Goal: Information Seeking & Learning: Learn about a topic

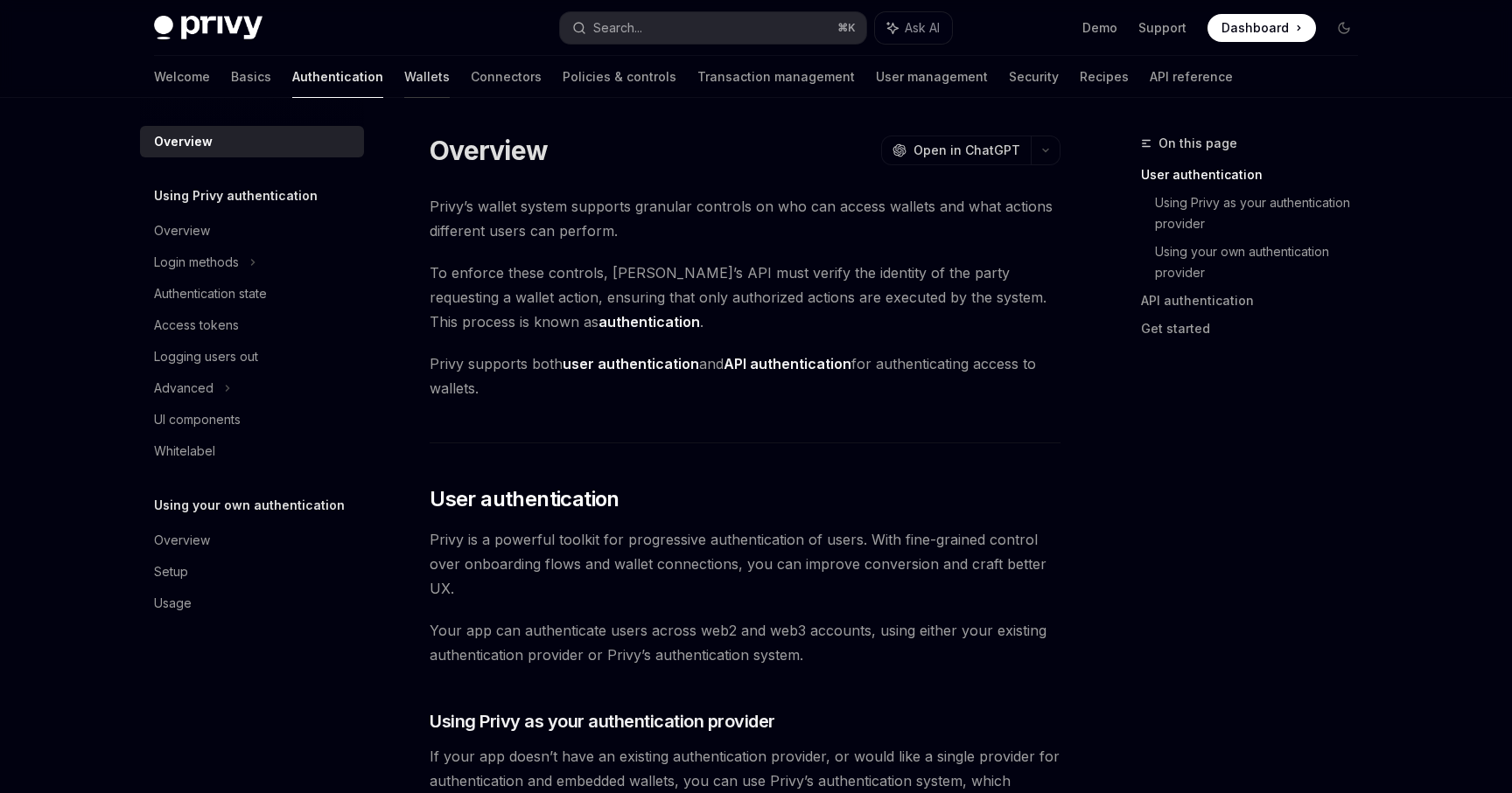
click at [404, 77] on link "Wallets" at bounding box center [427, 76] width 45 height 42
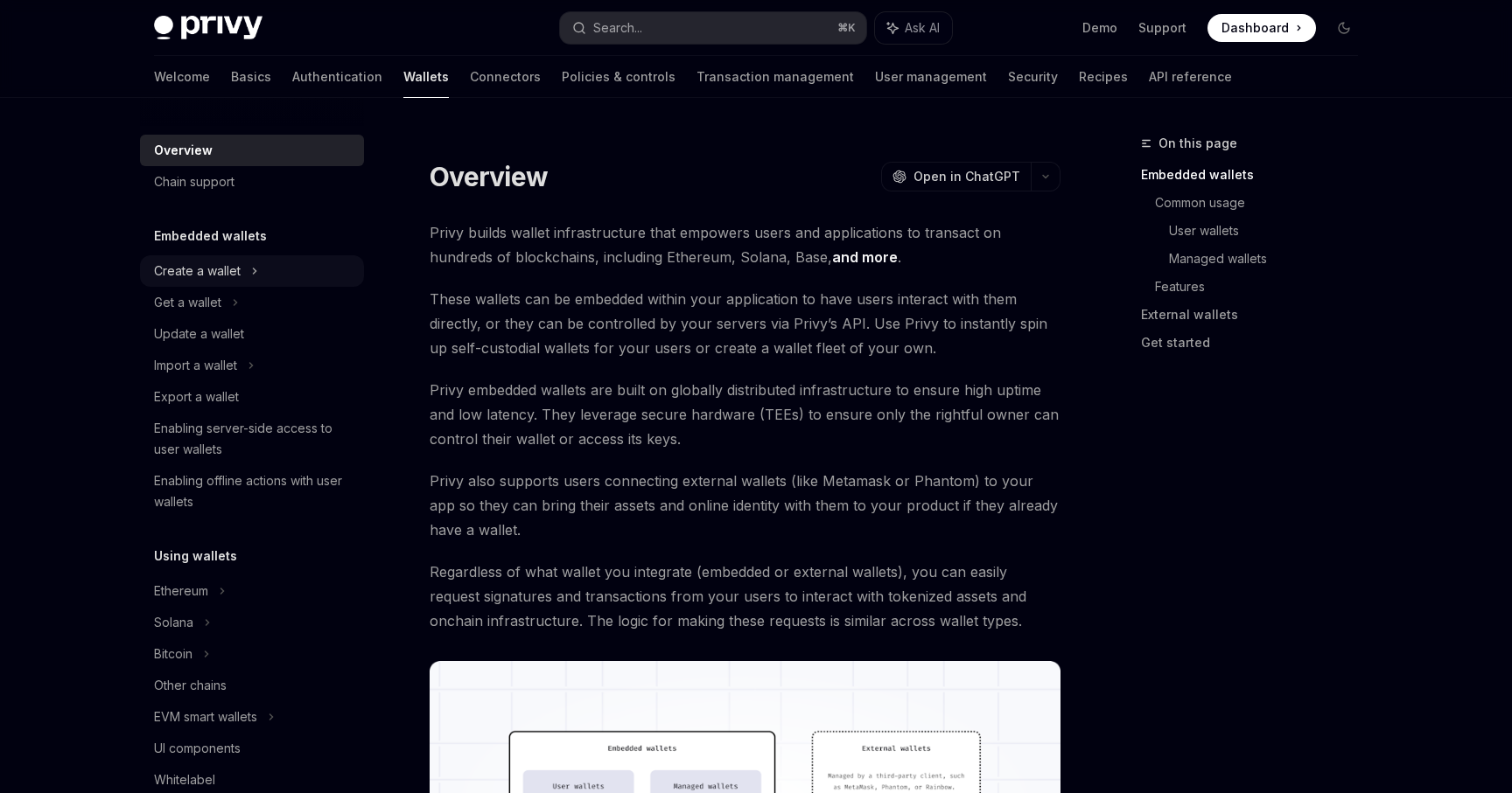
click at [279, 274] on div "Create a wallet" at bounding box center [251, 270] width 224 height 31
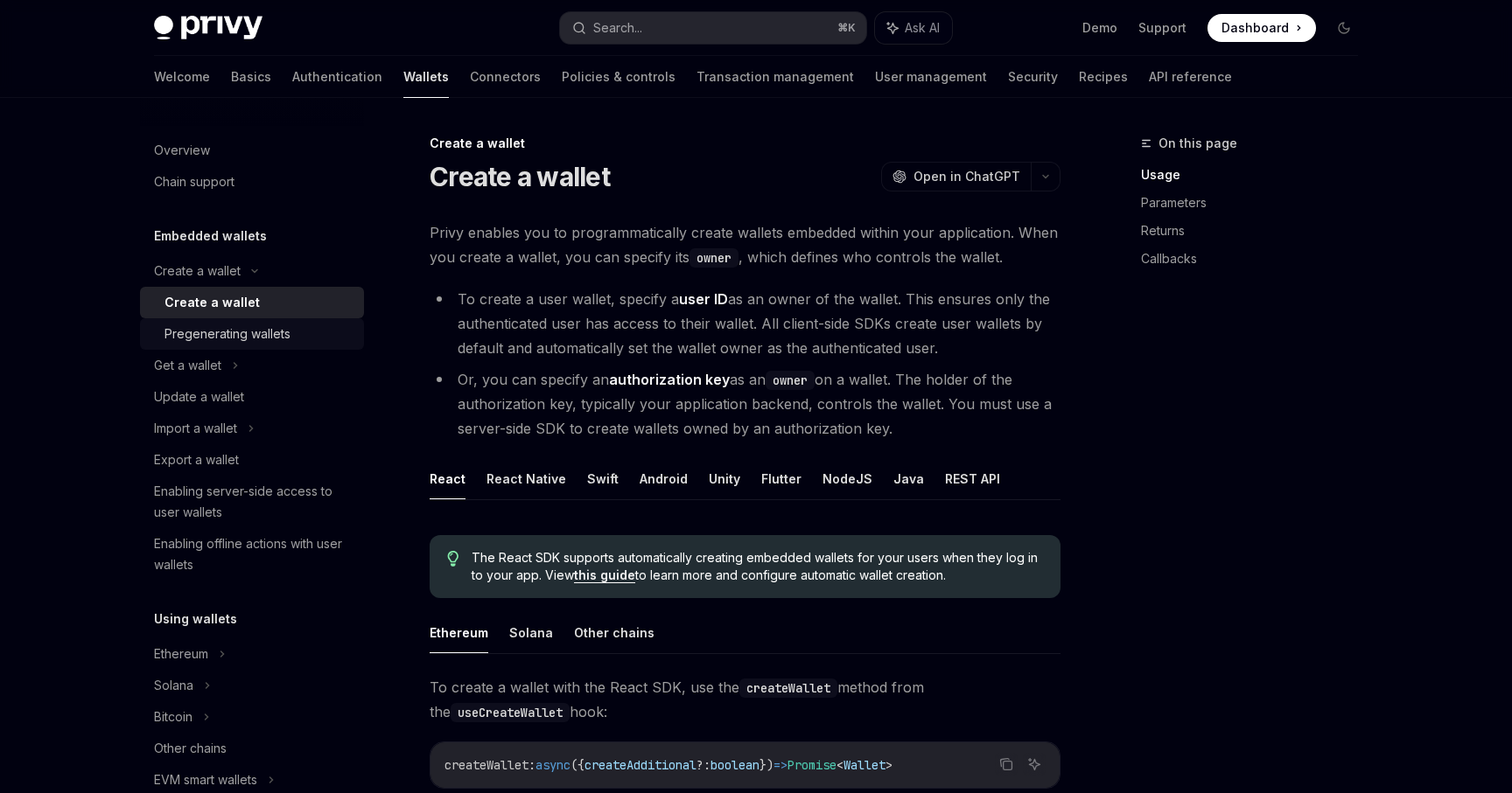
click at [267, 334] on div "Pregenerating wallets" at bounding box center [227, 334] width 126 height 21
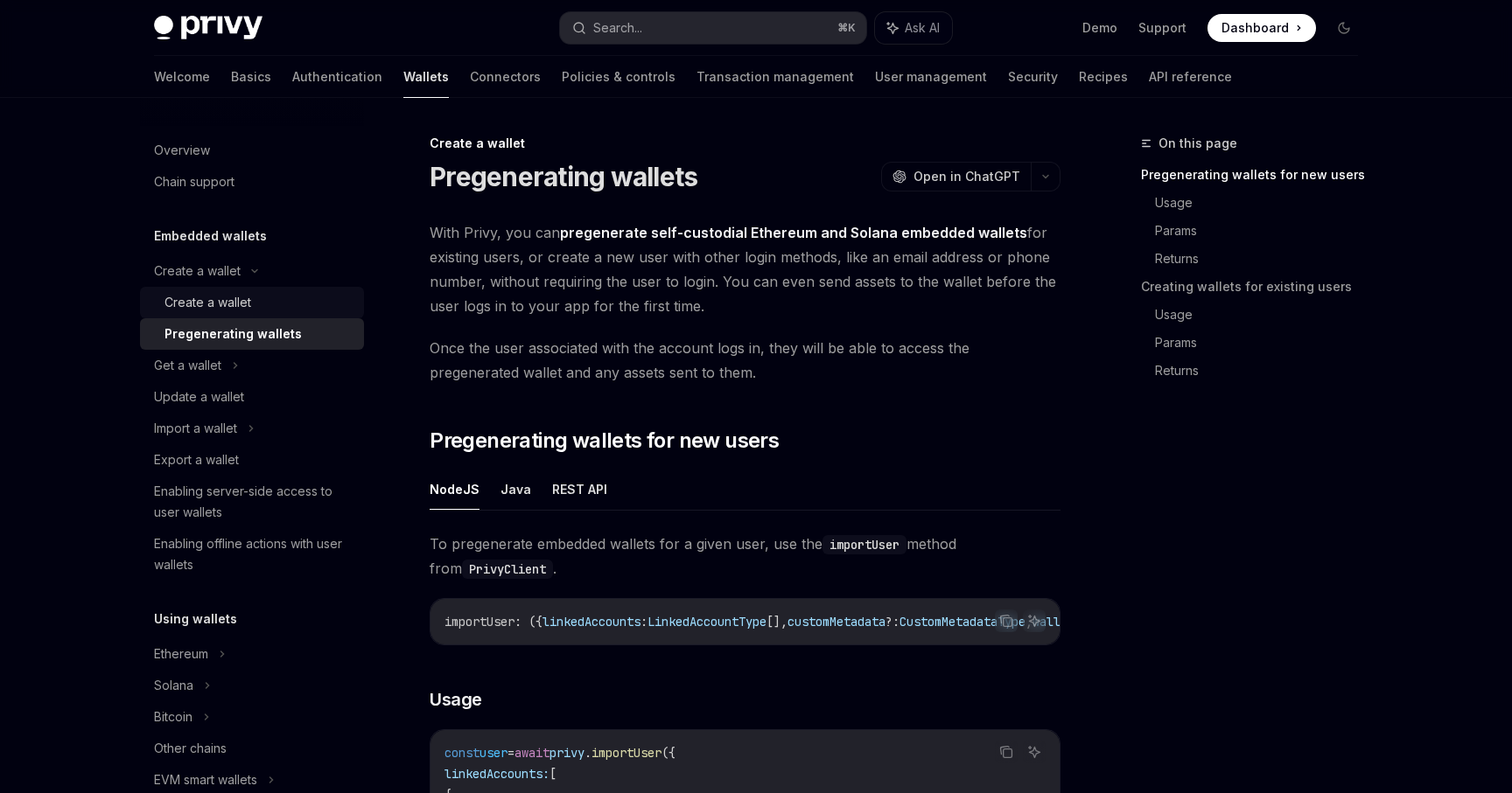
click at [267, 302] on div "Create a wallet" at bounding box center [259, 302] width 189 height 21
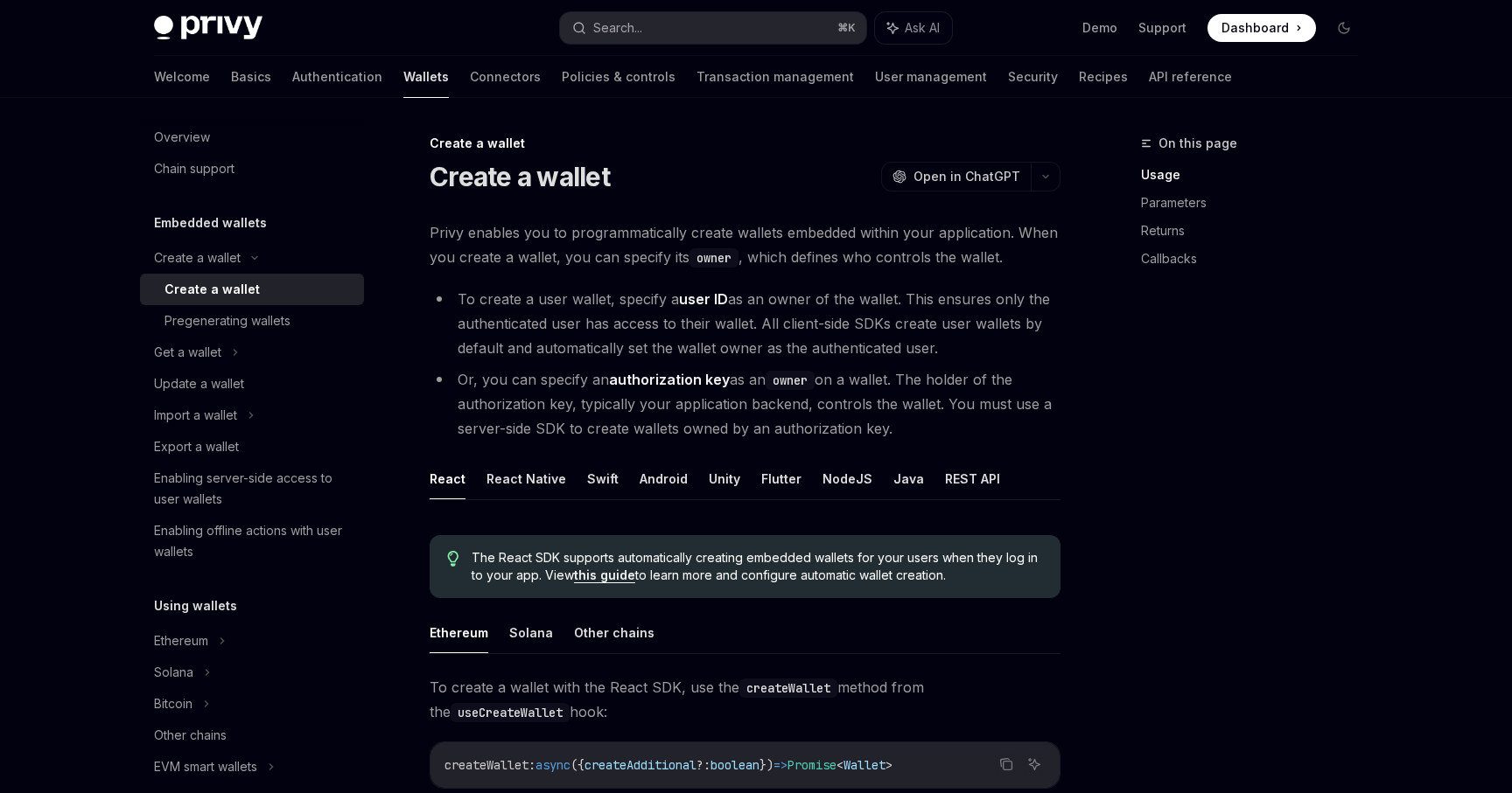
scroll to position [54, 0]
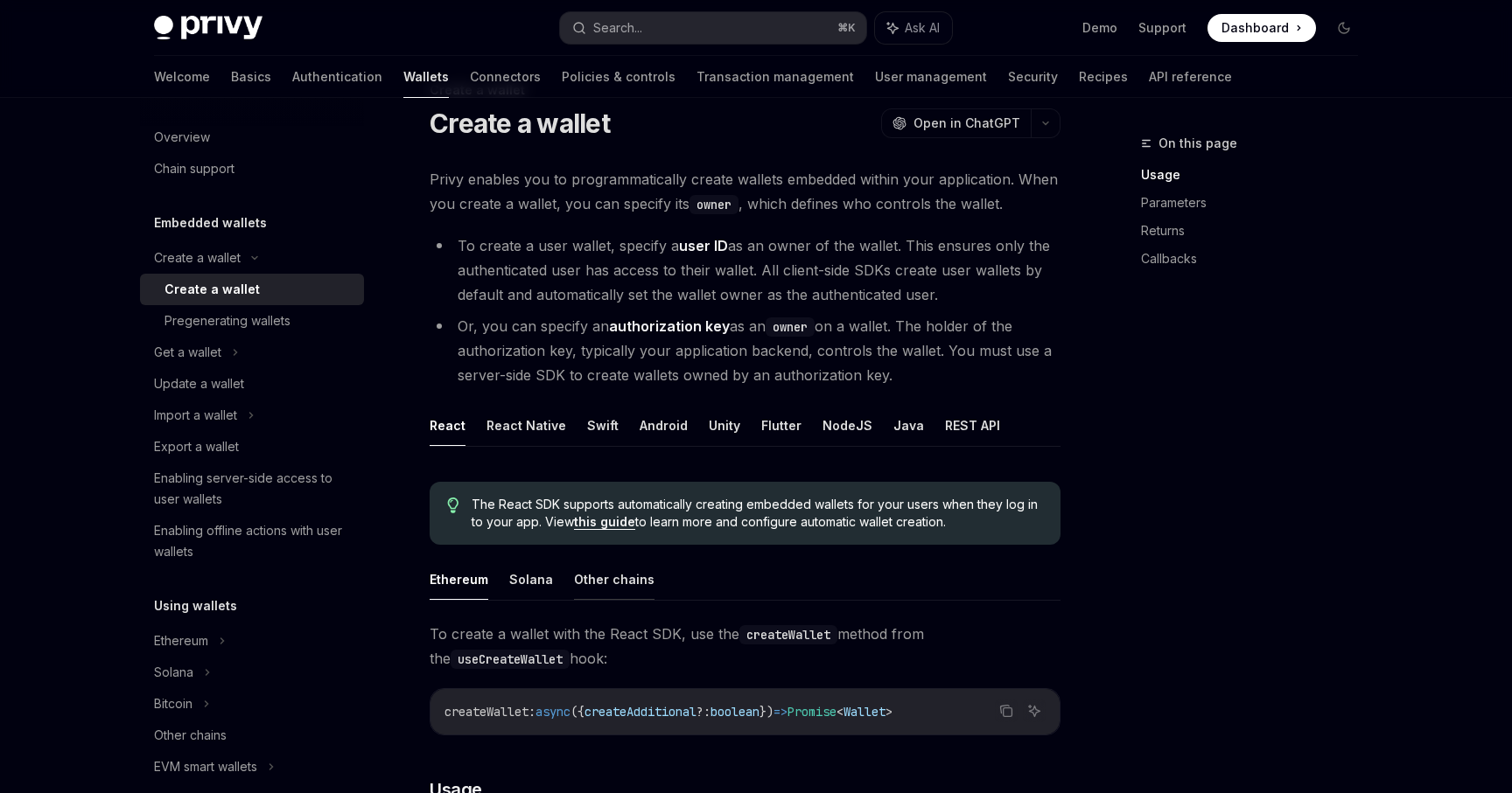
click at [597, 572] on button "Other chains" at bounding box center [614, 580] width 80 height 42
type textarea "*"
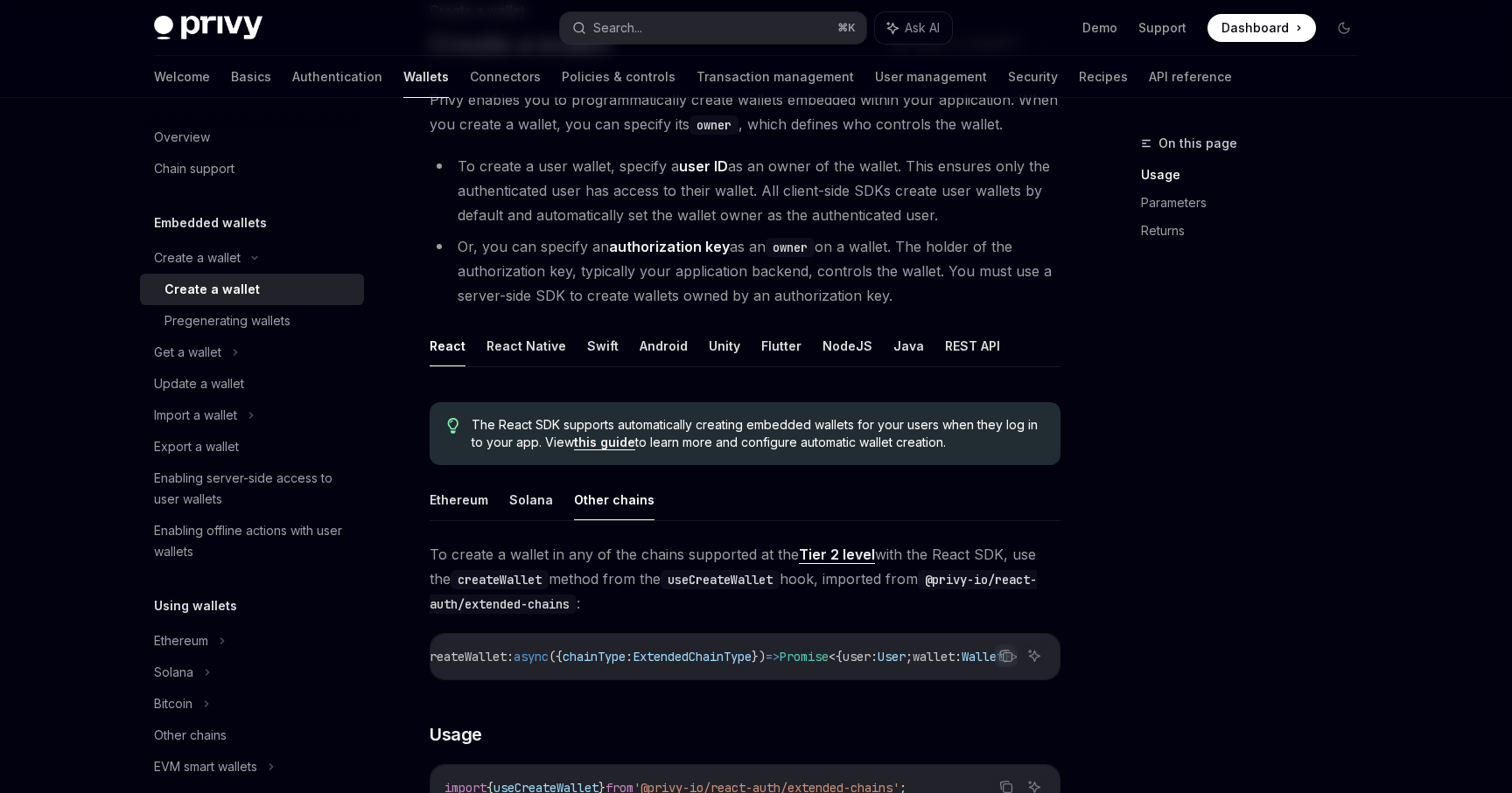
scroll to position [135, 0]
click at [830, 558] on link "Tier 2 level" at bounding box center [837, 552] width 76 height 18
click at [751, 576] on code "useCreateWallet" at bounding box center [720, 578] width 119 height 19
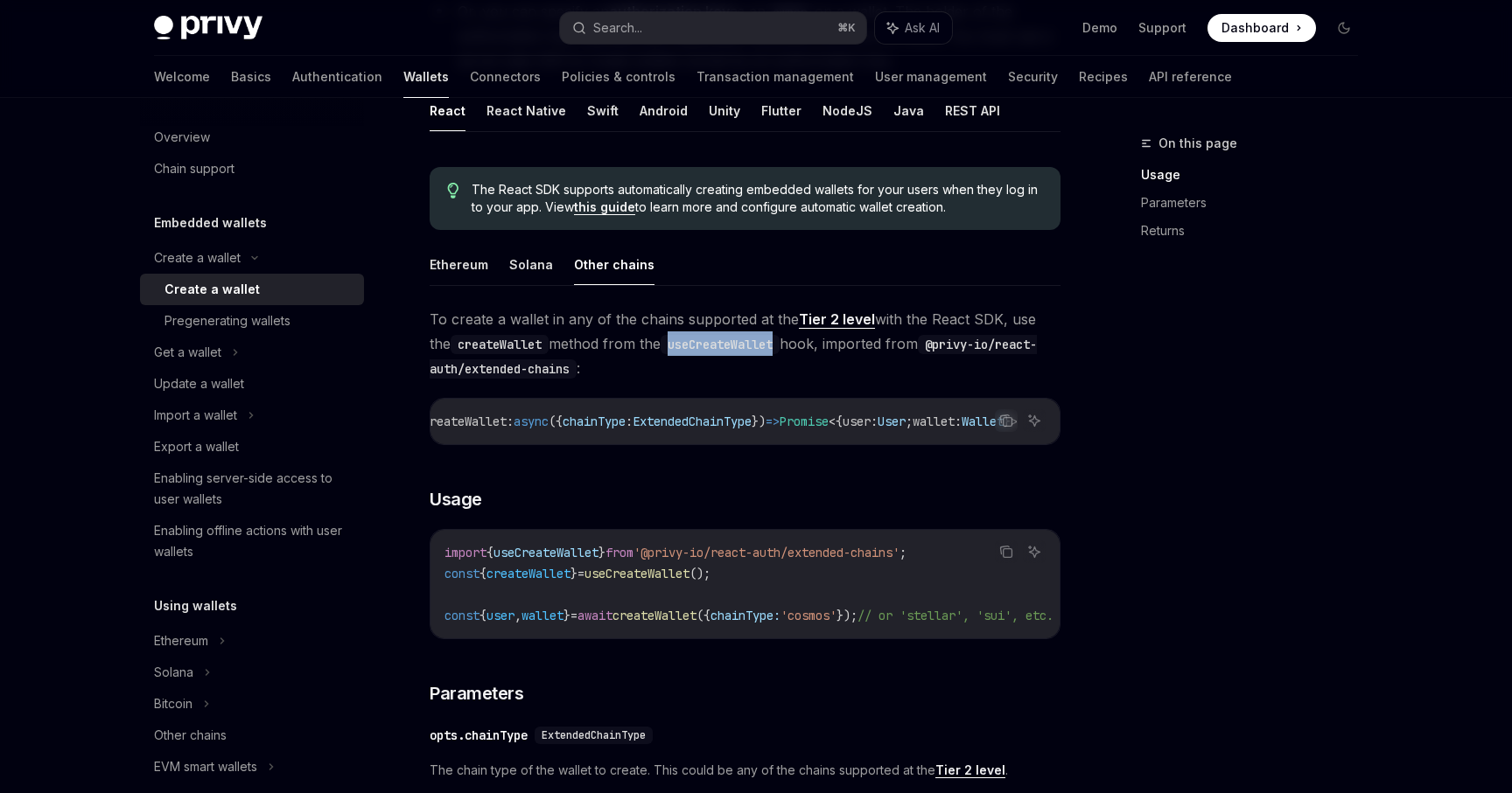
scroll to position [374, 0]
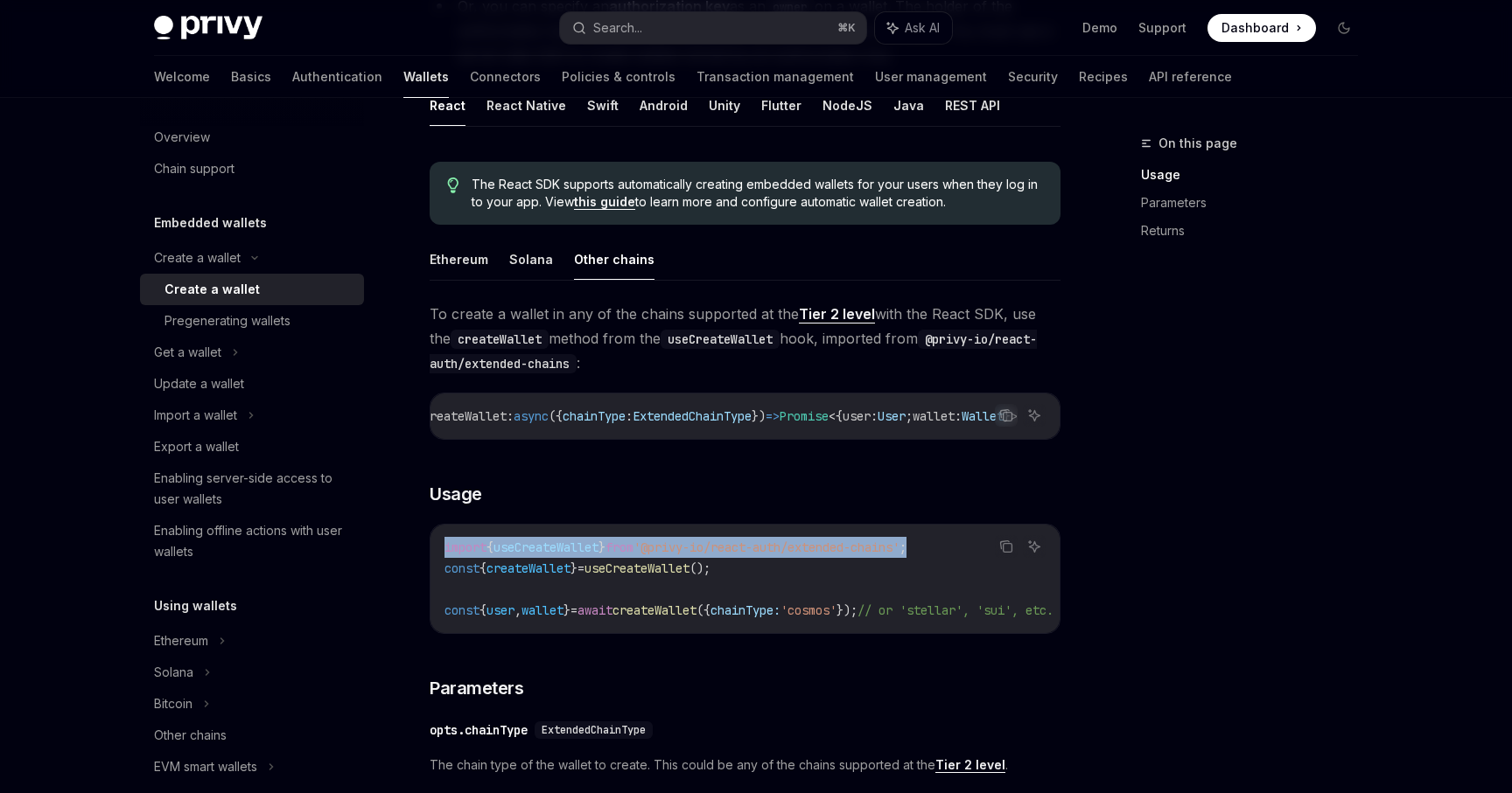
drag, startPoint x: 961, startPoint y: 555, endPoint x: 421, endPoint y: 551, distance: 540.0
click at [421, 551] on div "Create a wallet Create a wallet OpenAI Open in ChatGPT OpenAI Open in ChatGPT P…" at bounding box center [581, 585] width 966 height 1653
copy span "import { useCreateWallet } from '@privy-io/react-auth/extended-chains' ;"
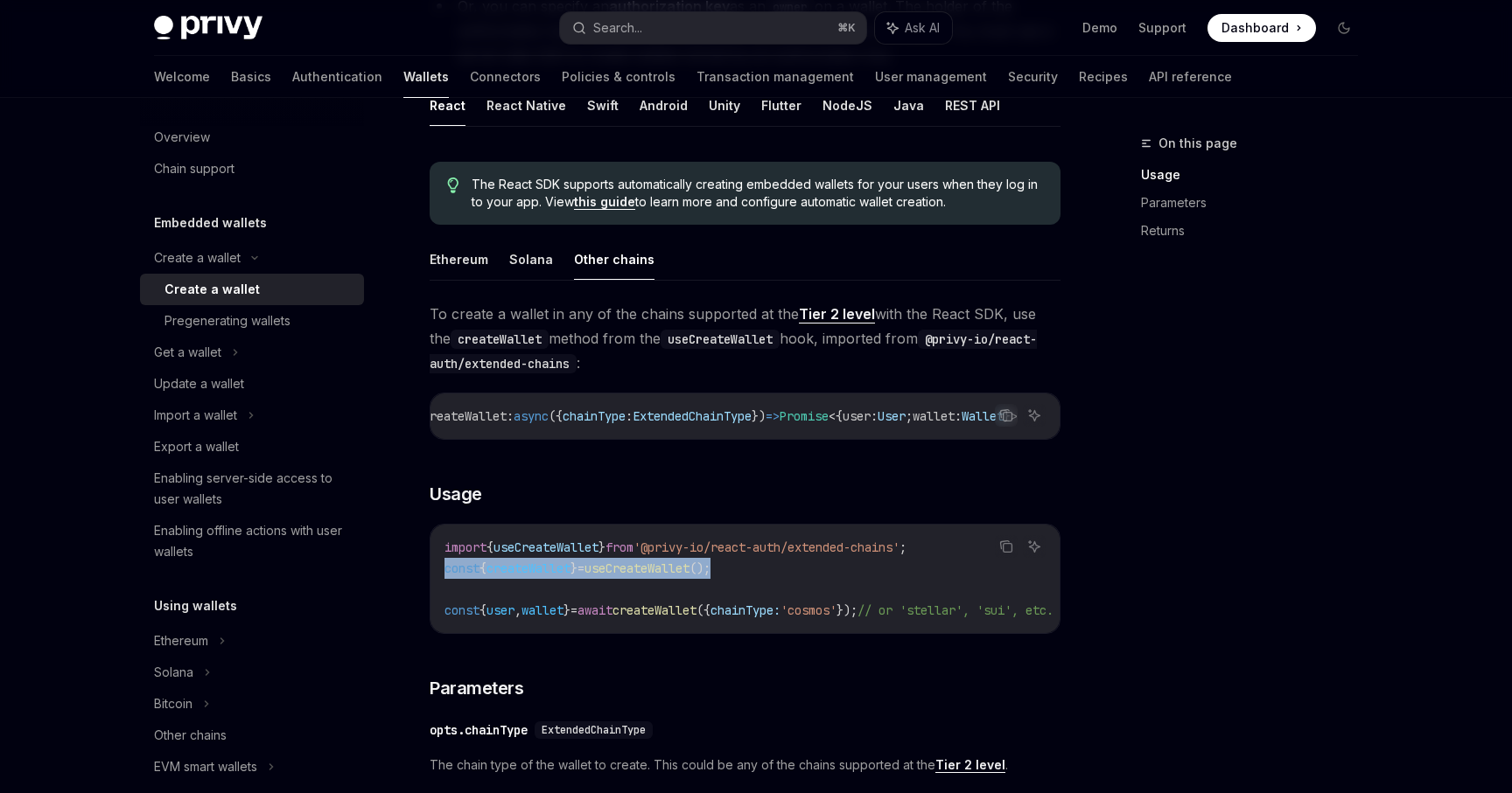
drag, startPoint x: 808, startPoint y: 575, endPoint x: 438, endPoint y: 575, distance: 370.0
click at [438, 575] on div "import { useCreateWallet } from '@privy-io/react-auth/extended-chains' ; const …" at bounding box center [745, 579] width 629 height 109
copy span "const { createWallet } = useCreateWallet ();"
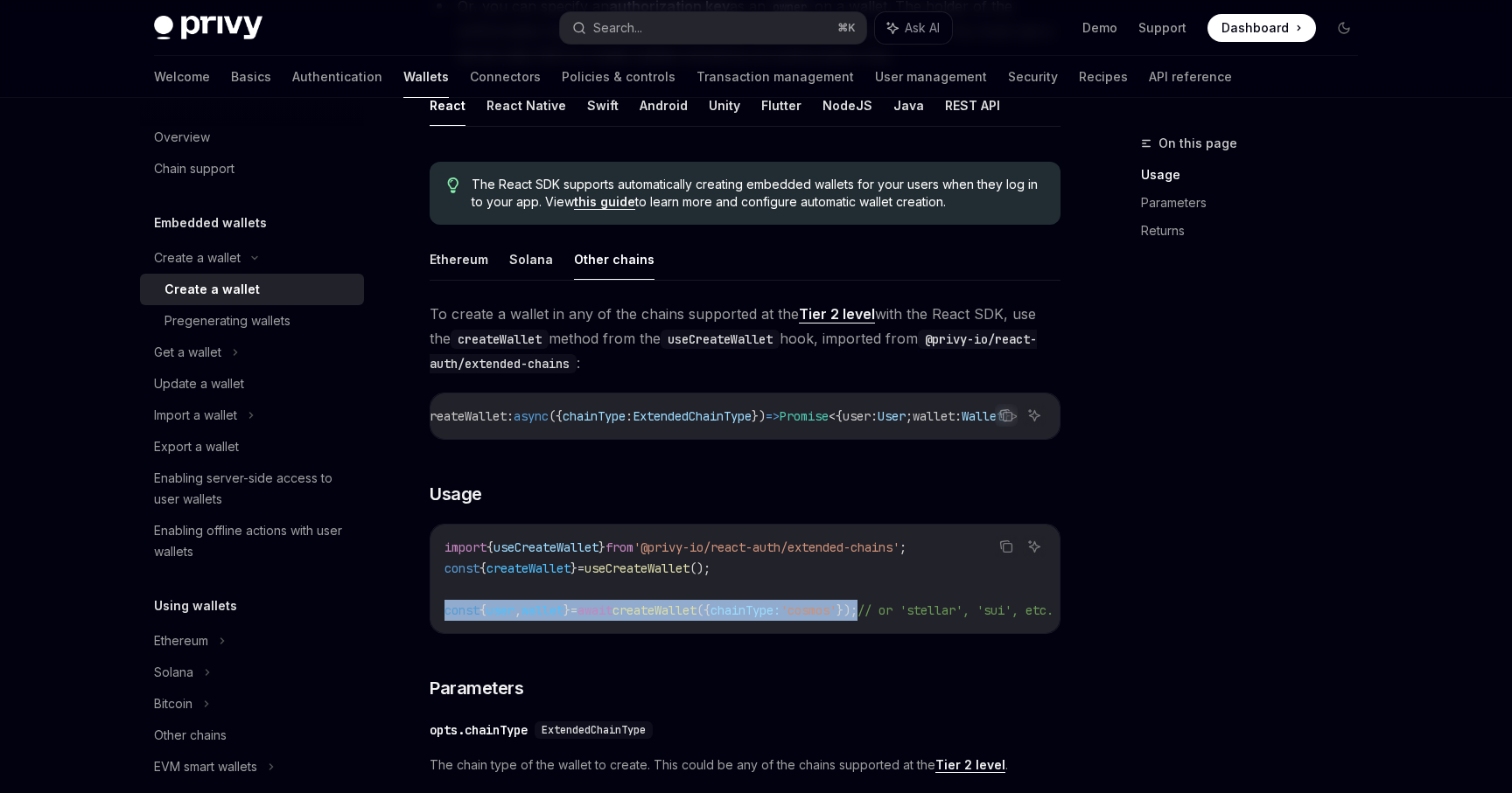
drag, startPoint x: 441, startPoint y: 614, endPoint x: 921, endPoint y: 611, distance: 480.0
click at [921, 611] on div "import { useCreateWallet } from '@privy-io/react-auth/extended-chains' ; const …" at bounding box center [745, 579] width 629 height 109
copy span "const { user , wallet } = await createWallet ({ chainType: 'cosmos' });"
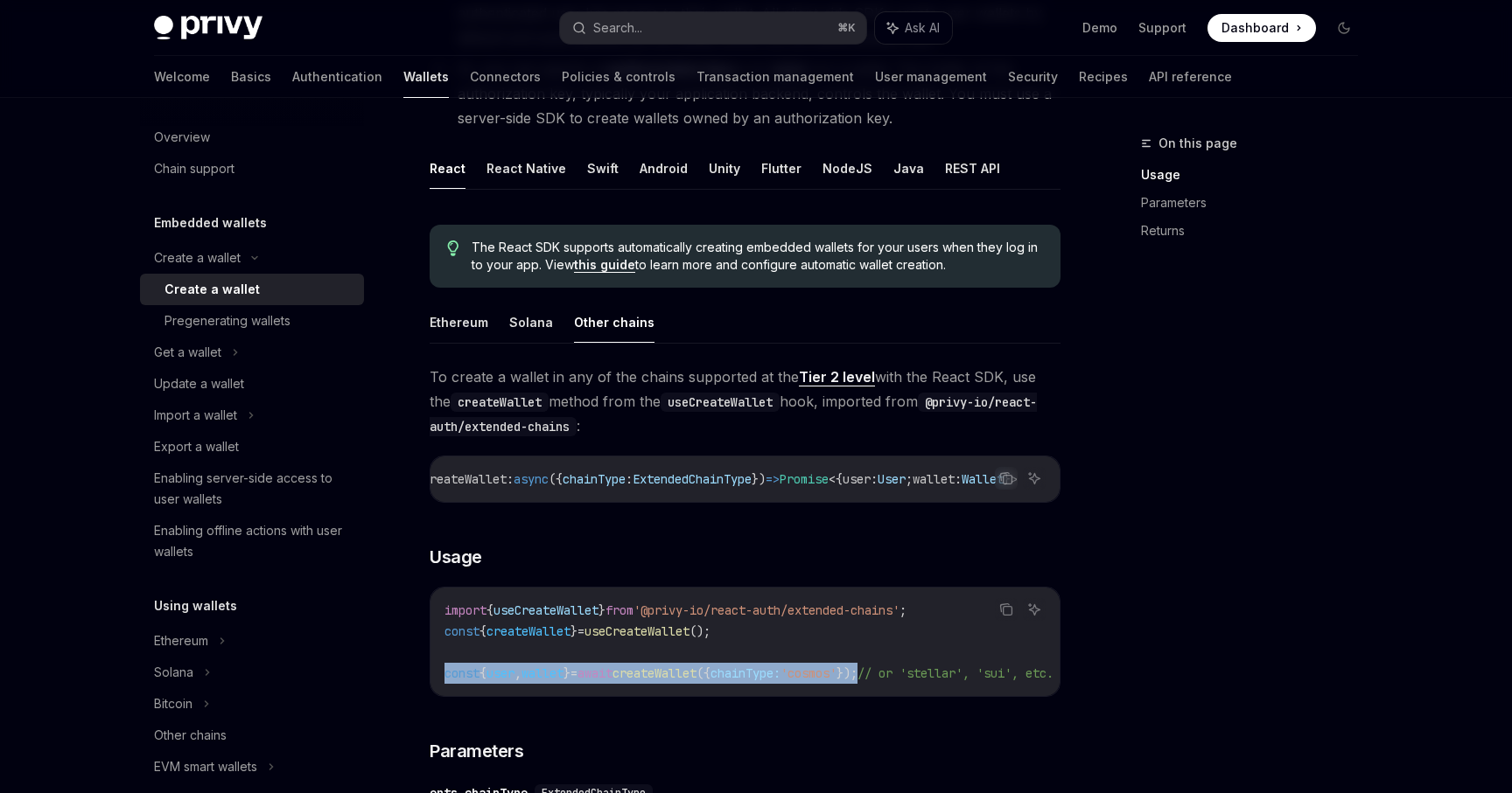
scroll to position [319, 0]
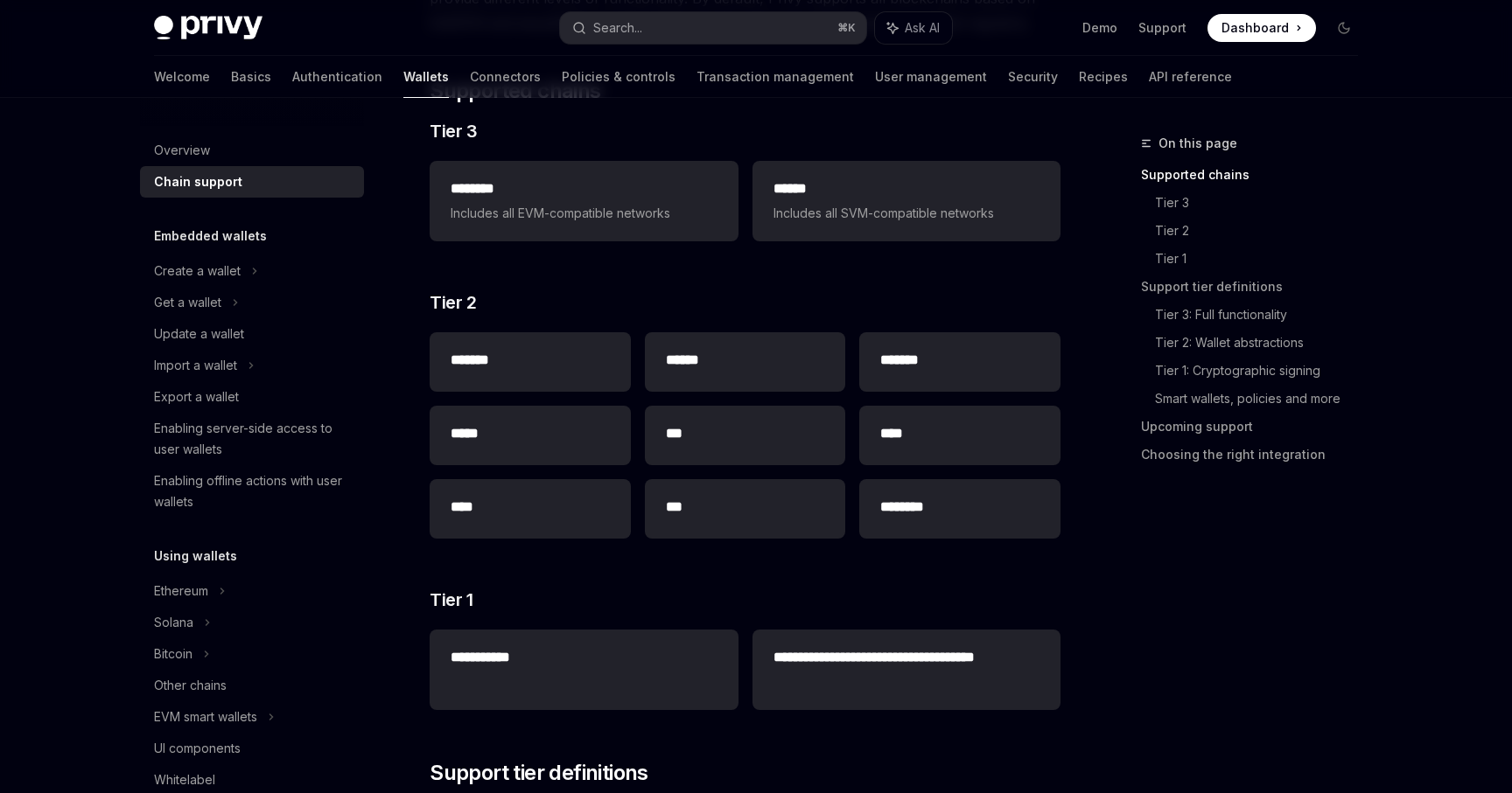
scroll to position [265, 0]
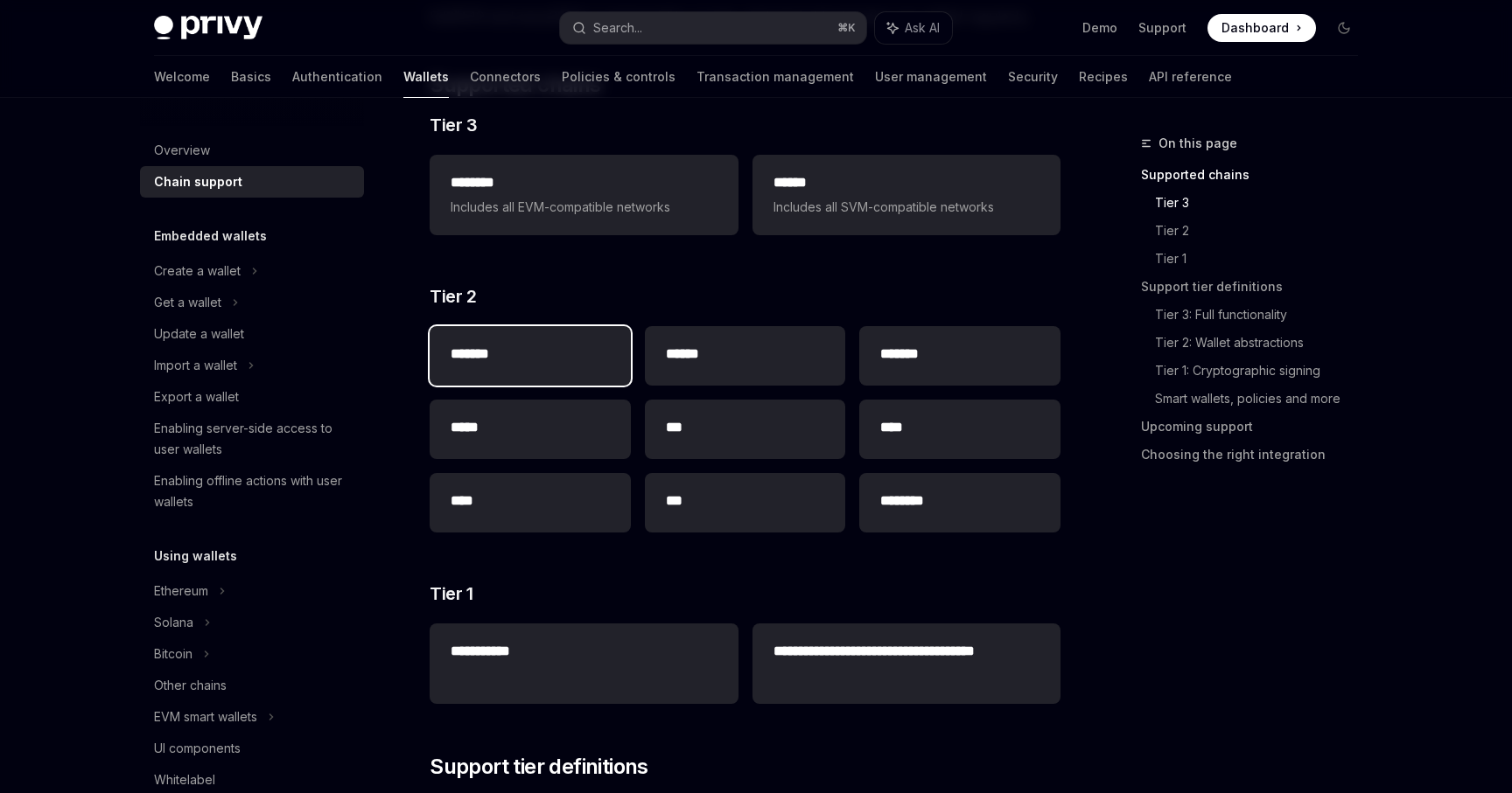
click at [569, 363] on h2 "*******" at bounding box center [530, 354] width 160 height 21
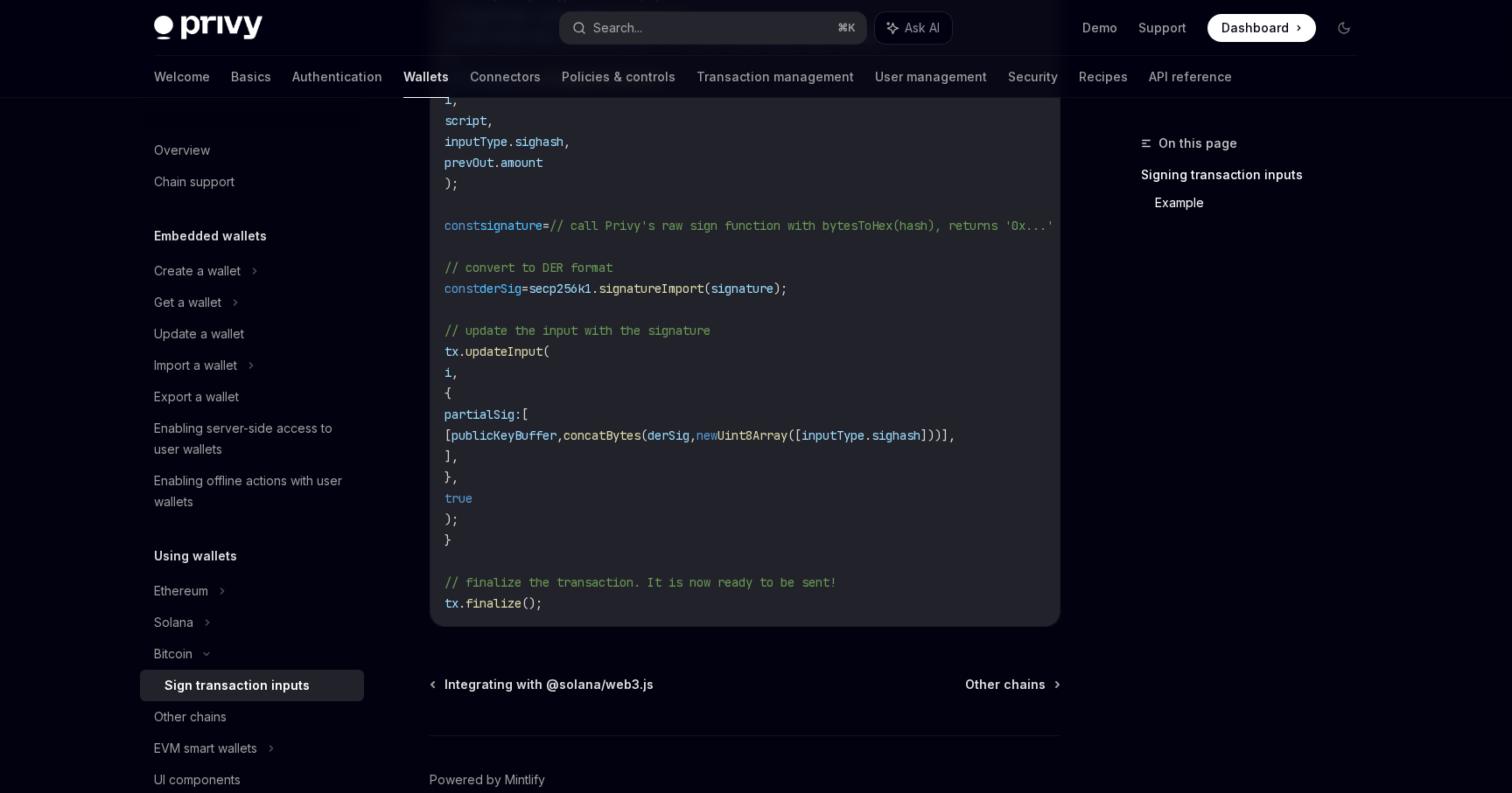
scroll to position [1319, 0]
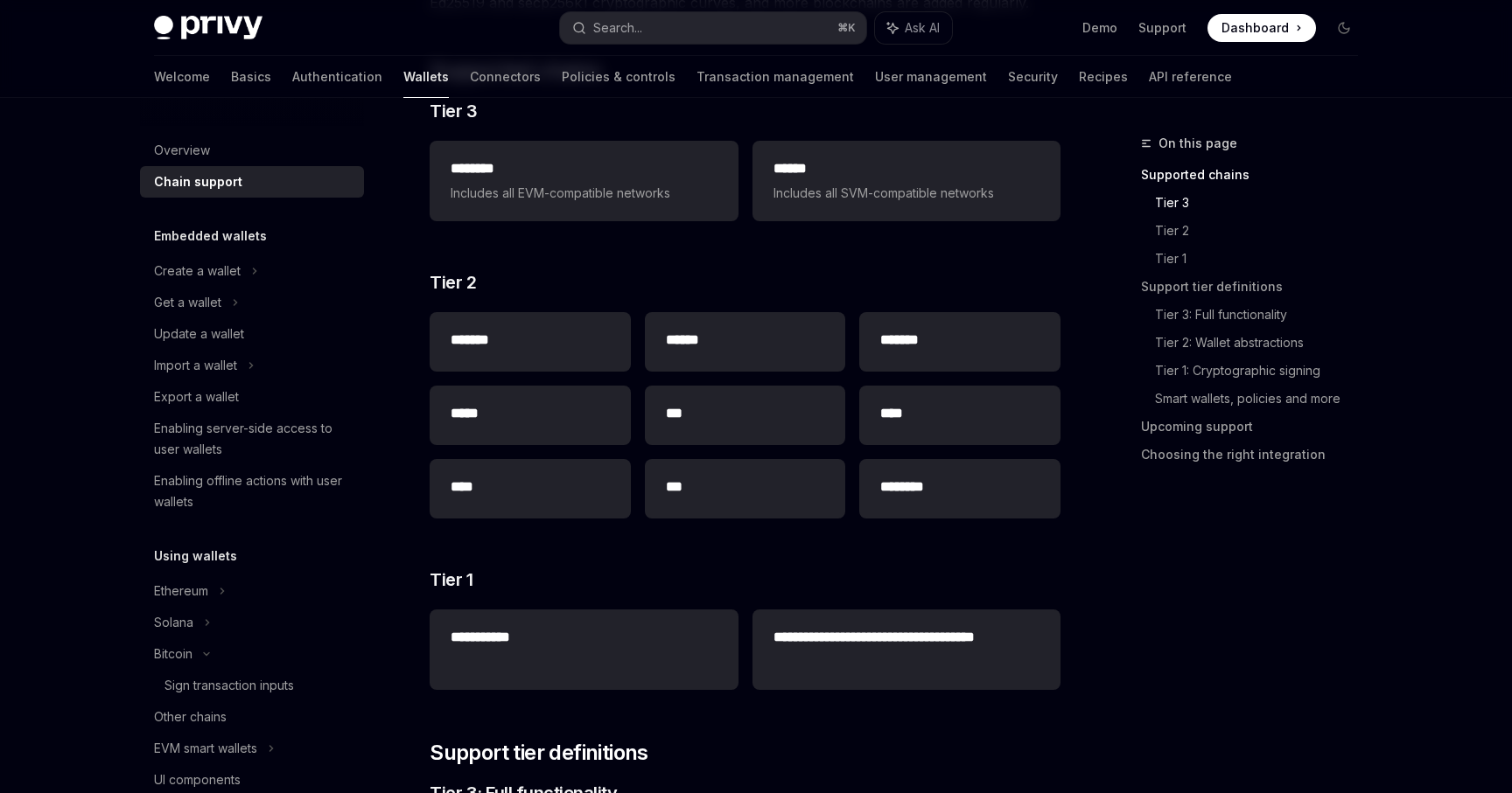
scroll to position [265, 0]
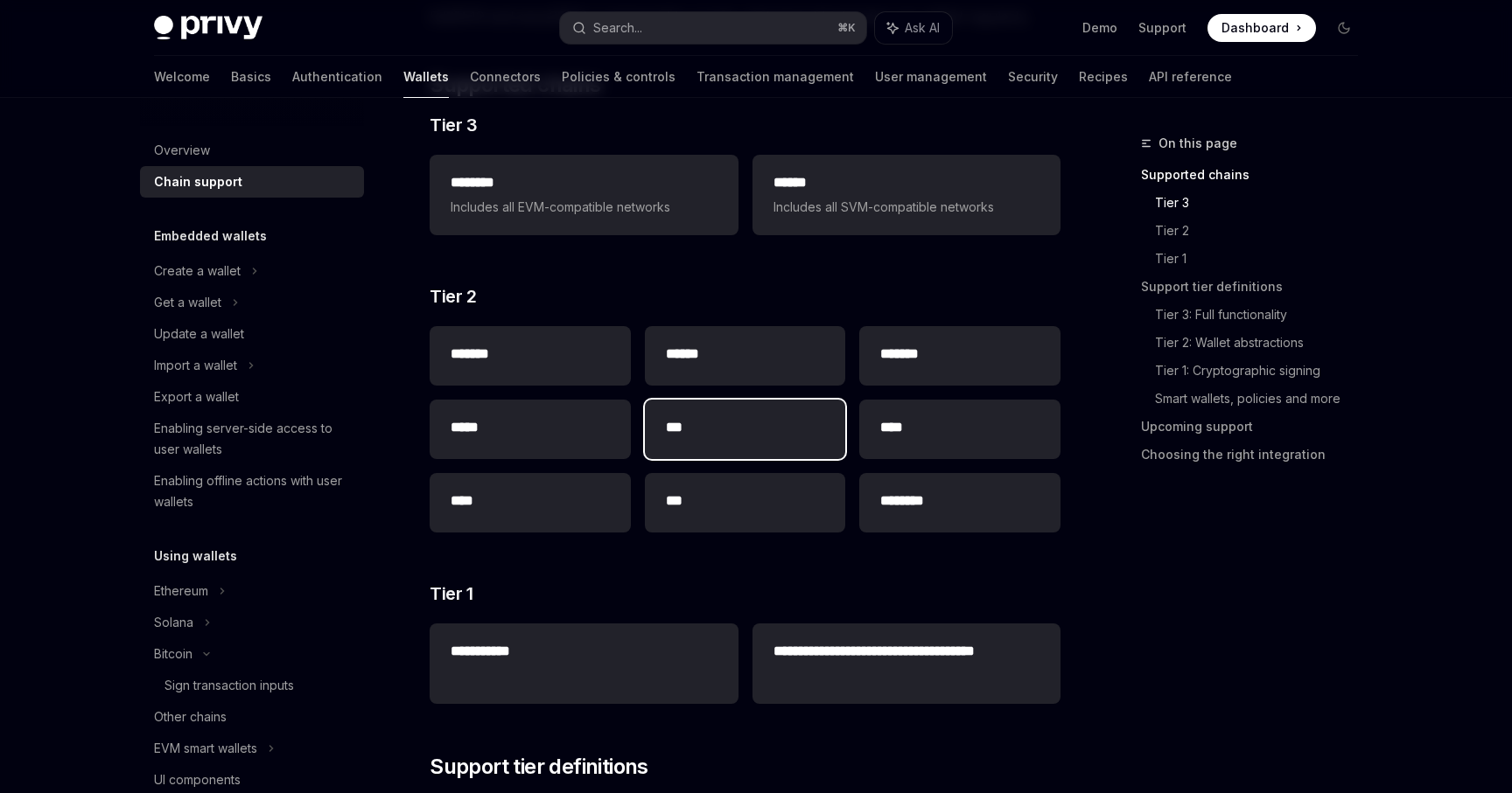
click at [748, 453] on div "***" at bounding box center [745, 429] width 201 height 59
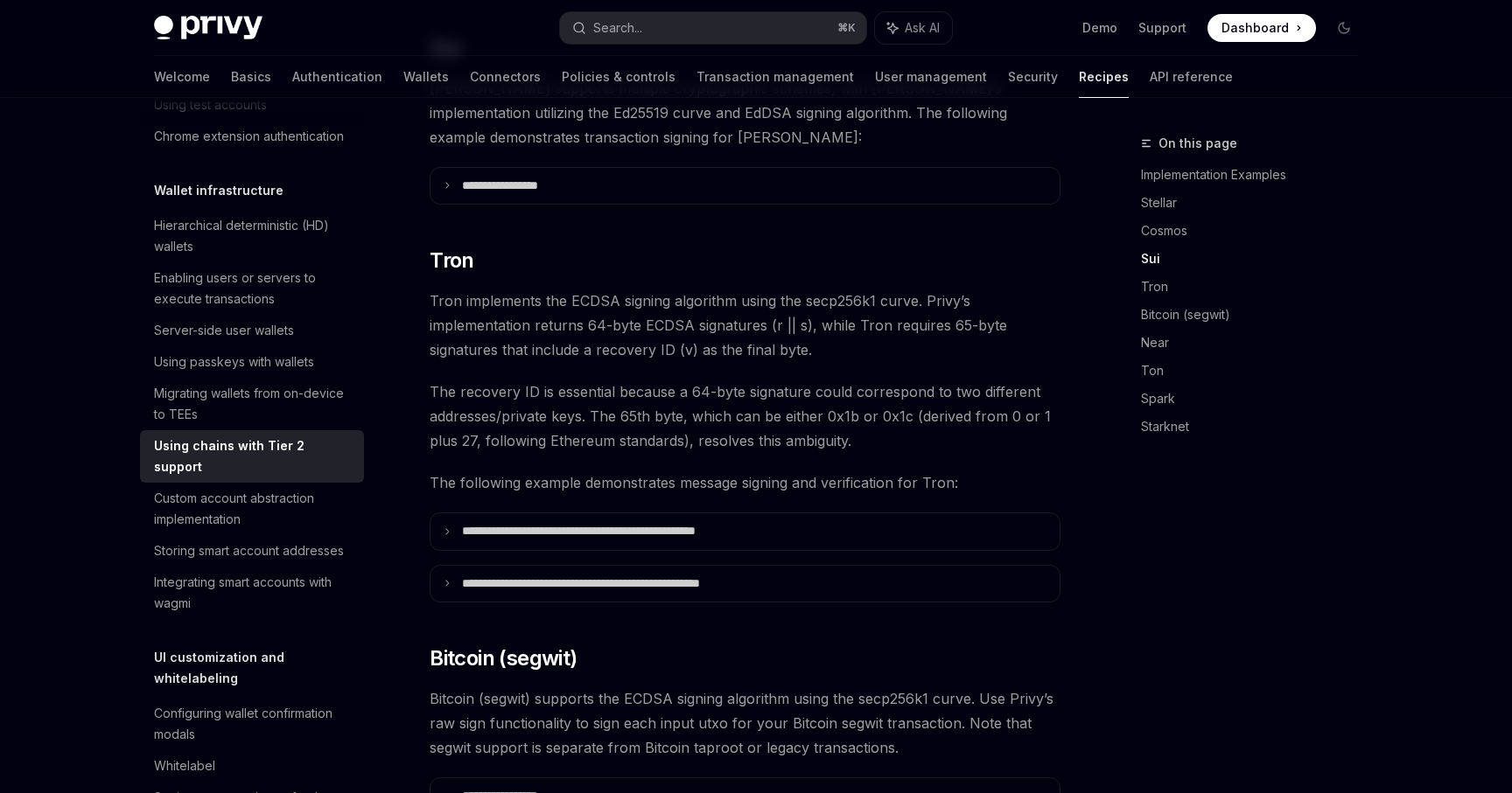
scroll to position [1381, 0]
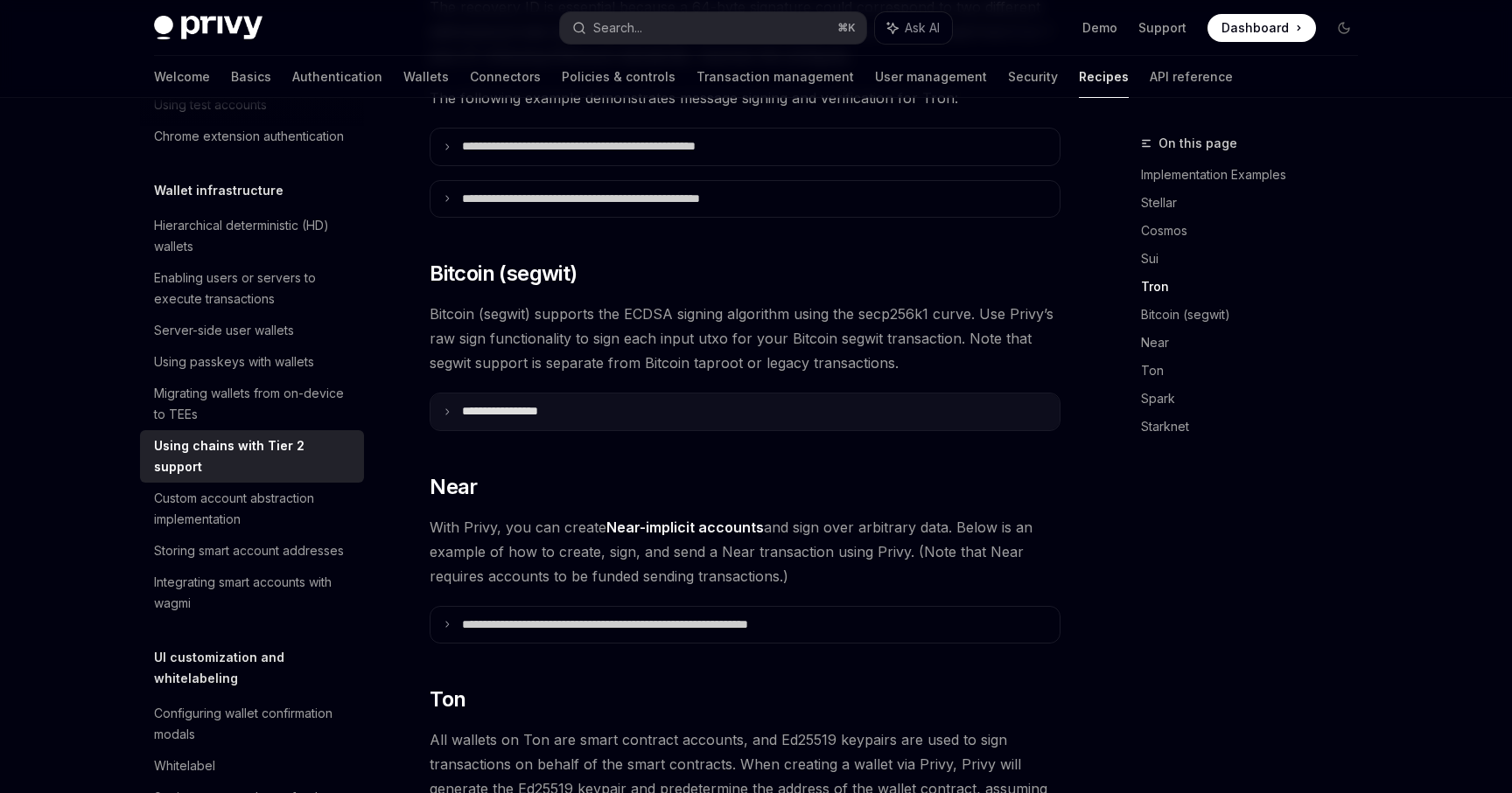
click at [538, 395] on summary "**********" at bounding box center [745, 412] width 629 height 37
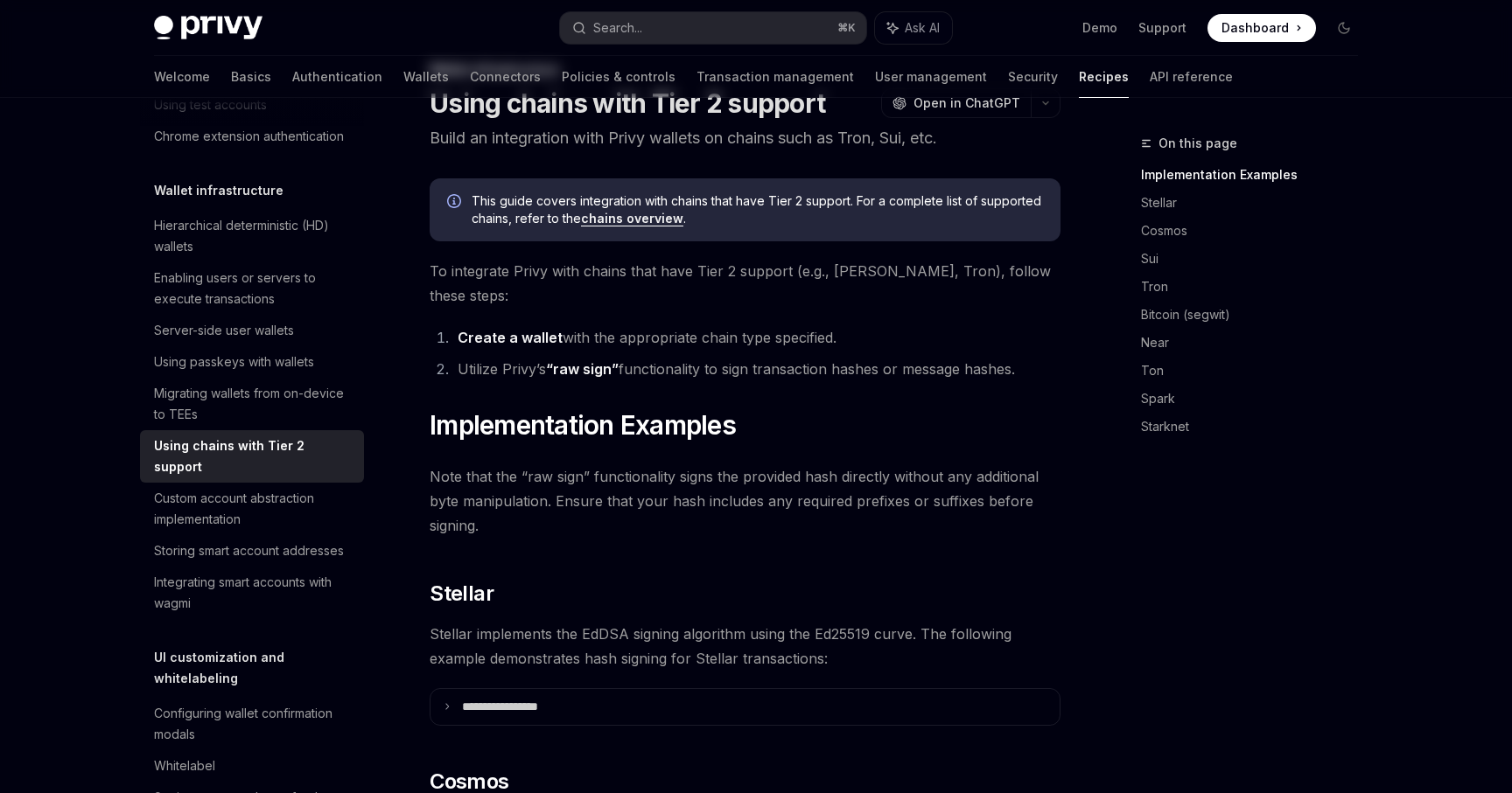
scroll to position [0, 0]
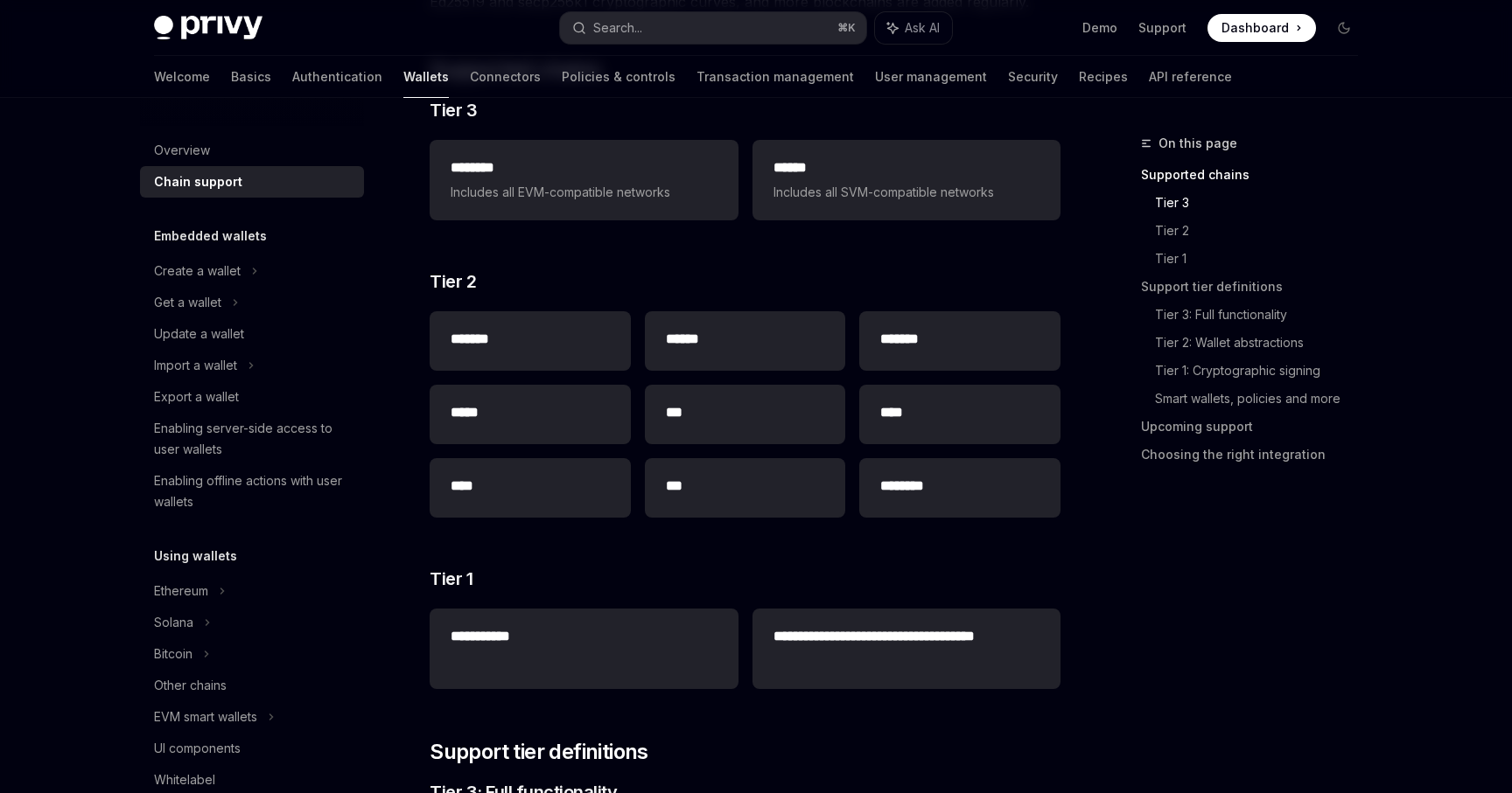
scroll to position [265, 0]
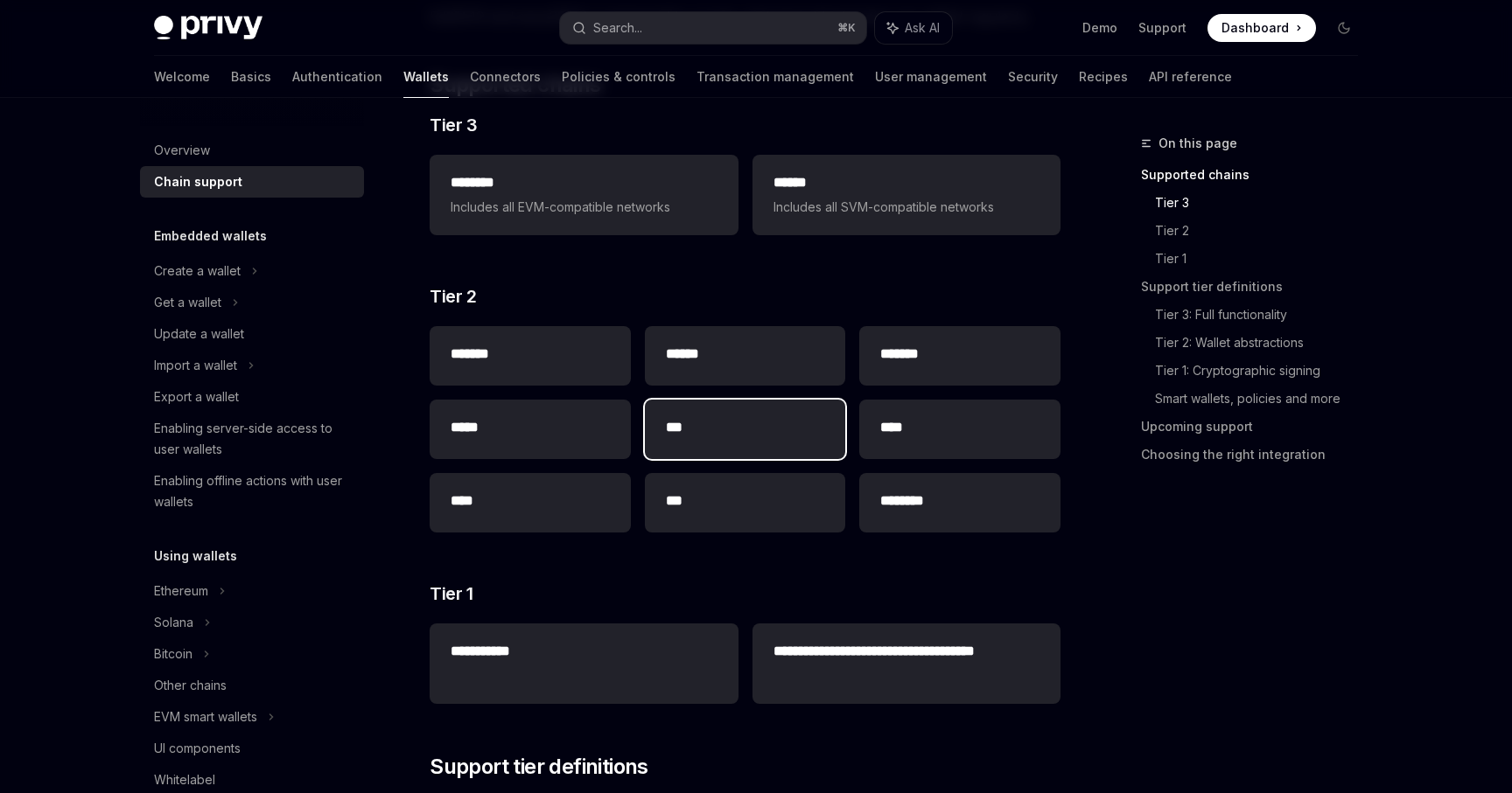
click at [690, 410] on div "***" at bounding box center [745, 429] width 201 height 59
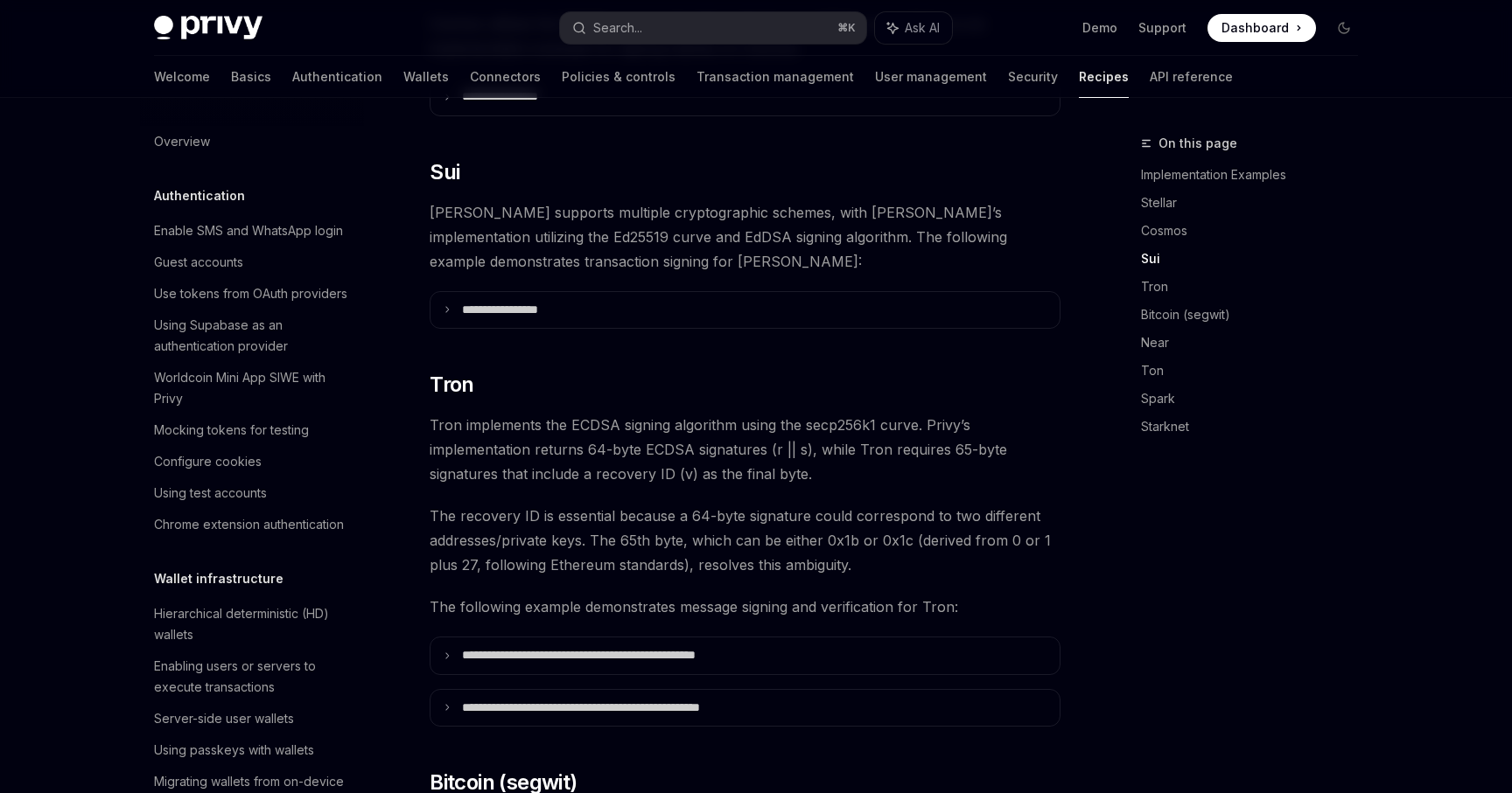
scroll to position [388, 0]
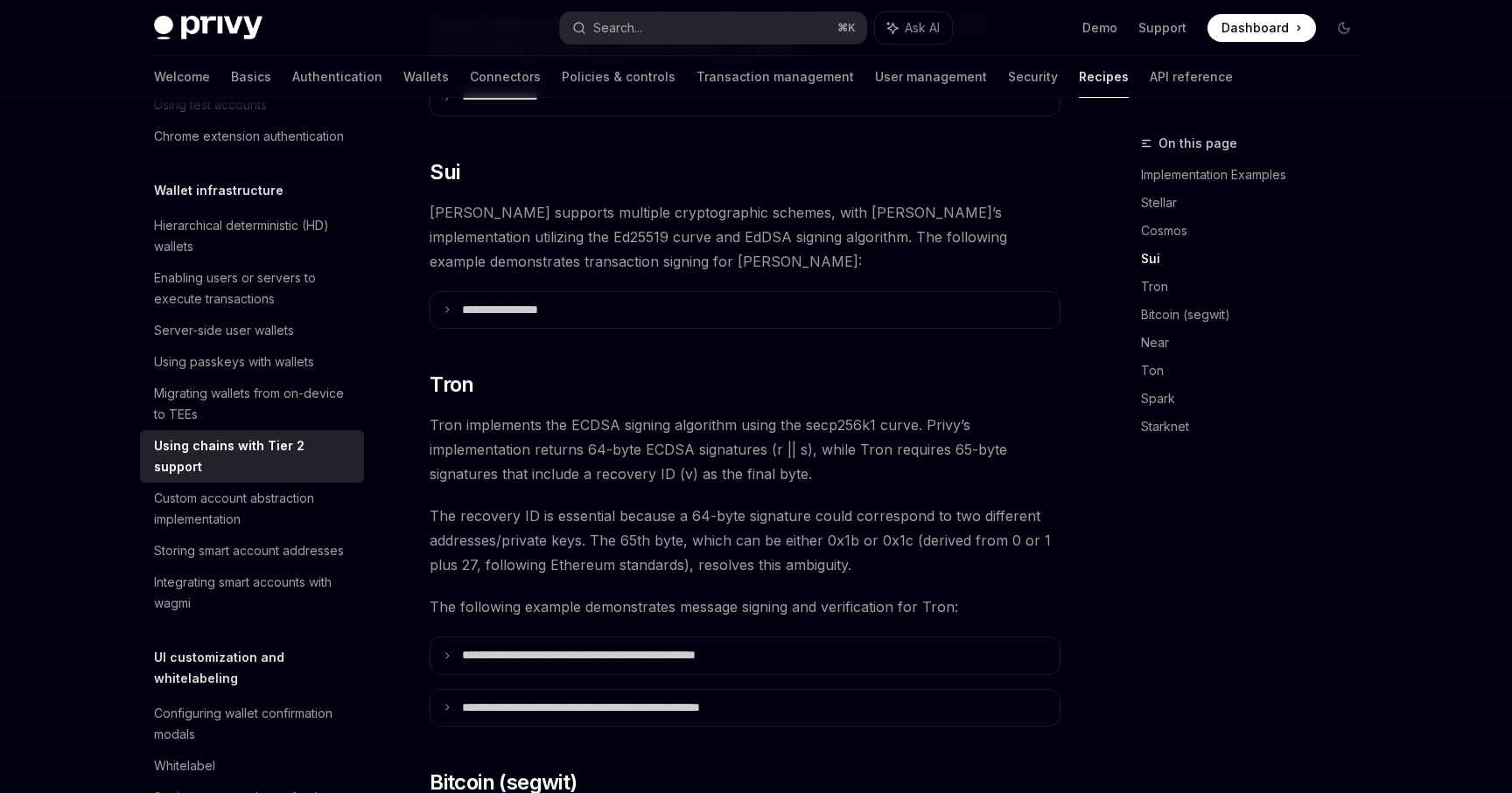
type textarea "*"
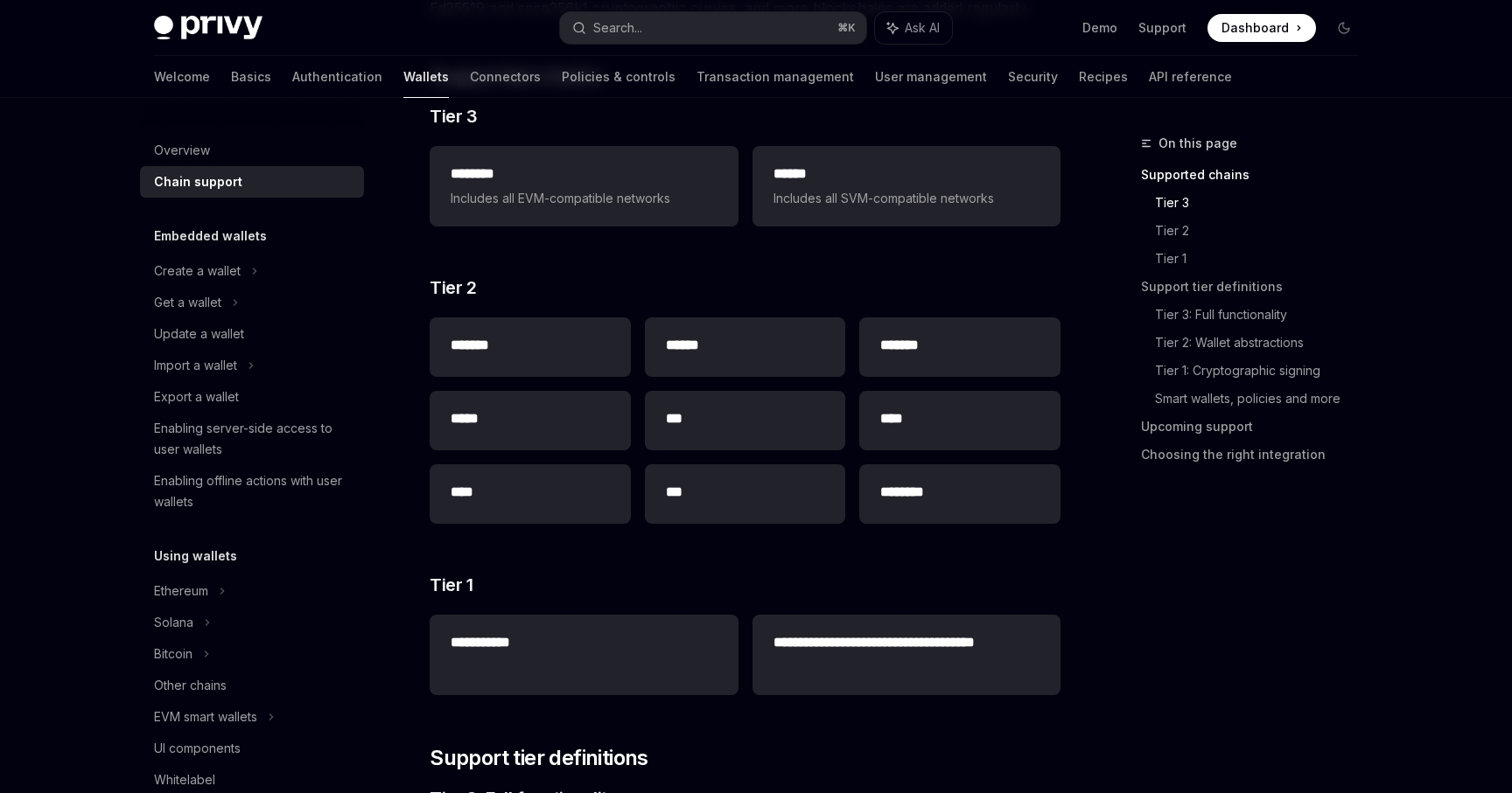
scroll to position [265, 0]
